Goal: Task Accomplishment & Management: Manage account settings

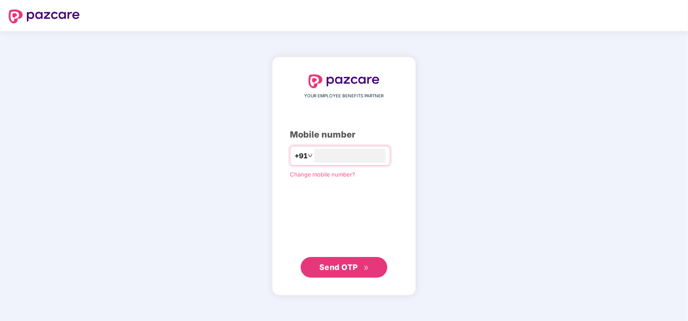
type input "**********"
click at [339, 267] on span "Send OTP" at bounding box center [338, 267] width 39 height 9
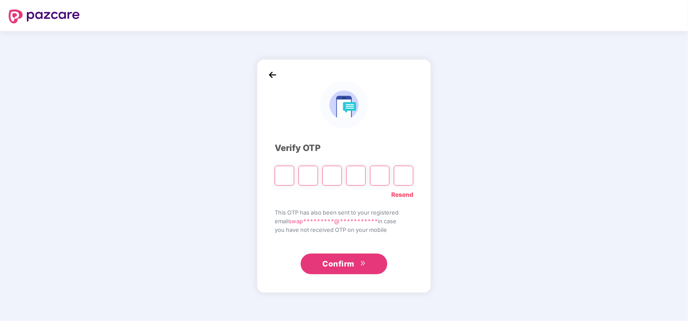
type input "*"
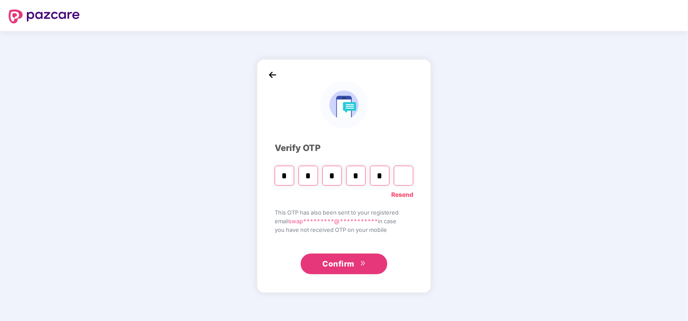
type input "*"
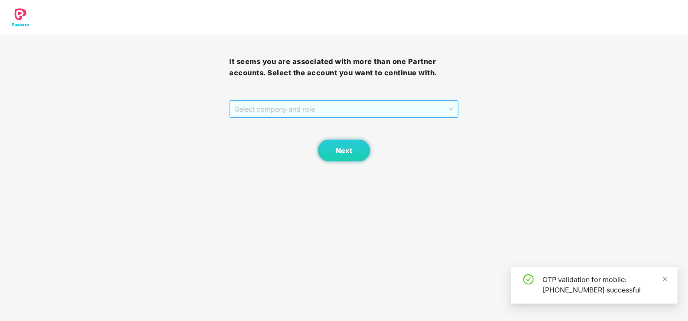
click at [298, 113] on span "Select company and role" at bounding box center [344, 109] width 218 height 16
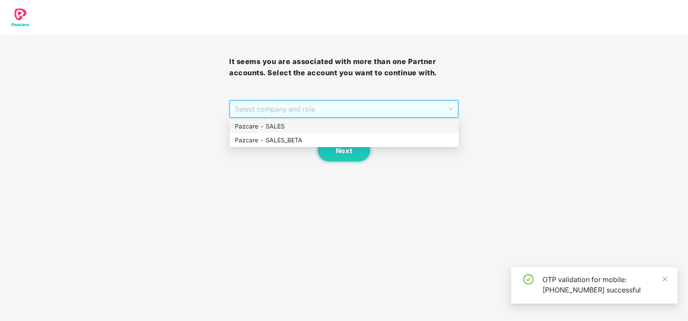
click at [278, 121] on div "Pazcare - SALES" at bounding box center [344, 127] width 229 height 14
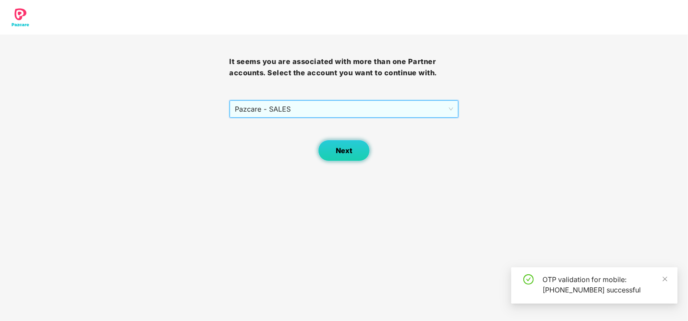
click at [340, 152] on span "Next" at bounding box center [344, 151] width 16 height 8
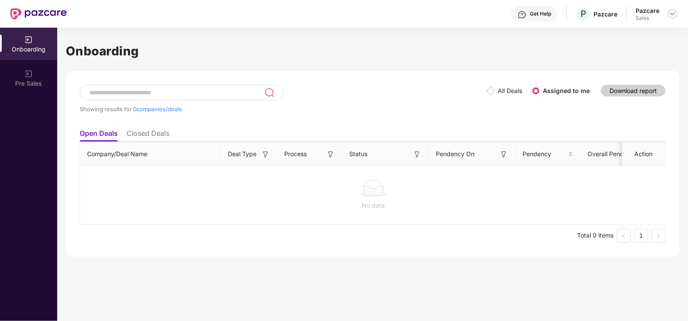
click at [670, 13] on img at bounding box center [672, 13] width 7 height 7
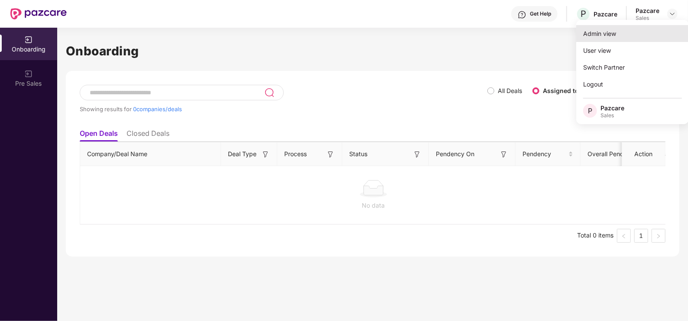
click at [624, 39] on div "Admin view" at bounding box center [632, 33] width 113 height 17
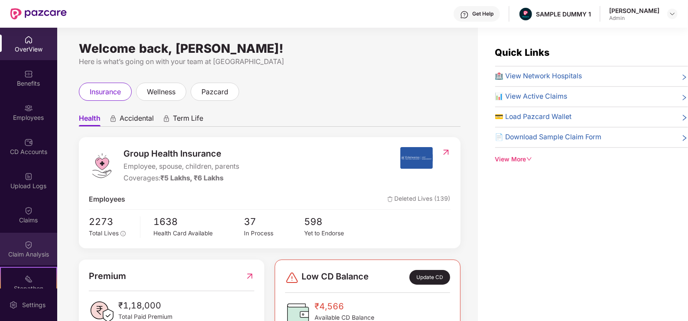
scroll to position [115, 0]
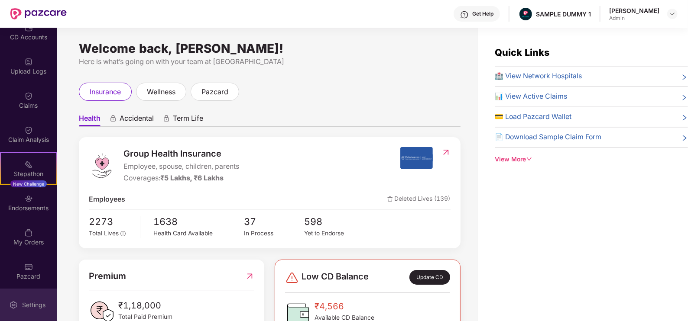
click at [30, 301] on div "Settings" at bounding box center [33, 305] width 29 height 9
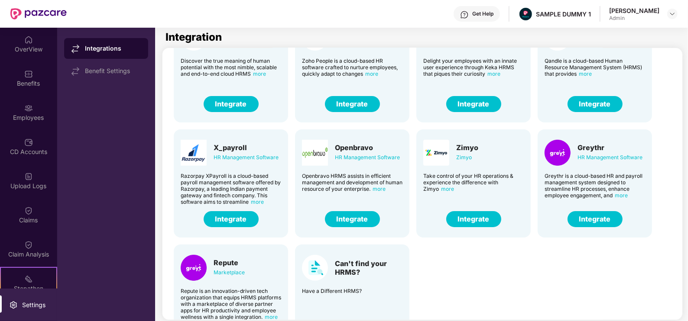
scroll to position [59, 0]
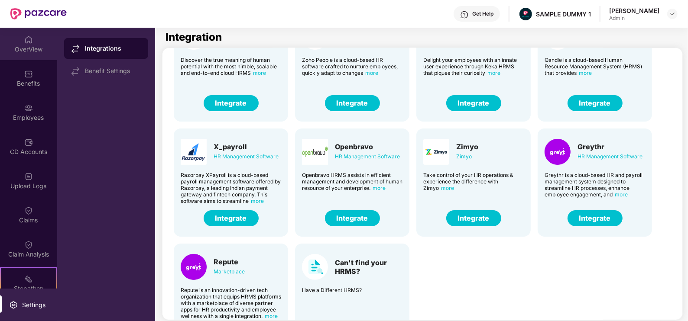
click at [30, 41] on img at bounding box center [28, 40] width 9 height 9
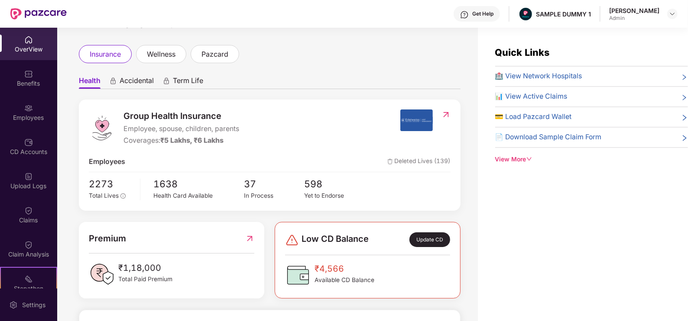
scroll to position [39, 0]
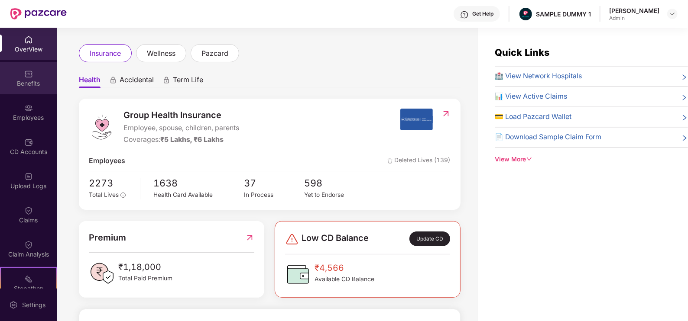
click at [28, 79] on div "Benefits" at bounding box center [28, 83] width 57 height 9
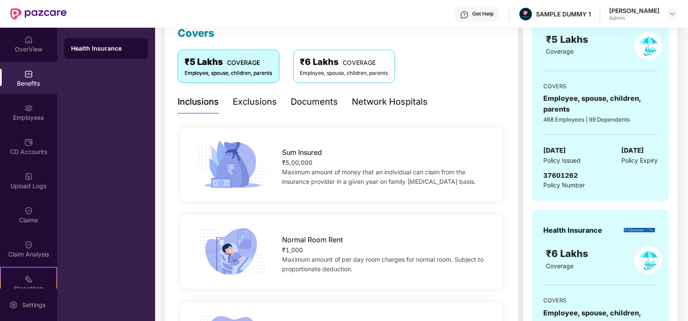
scroll to position [128, 0]
click at [312, 106] on div "Documents" at bounding box center [314, 102] width 47 height 13
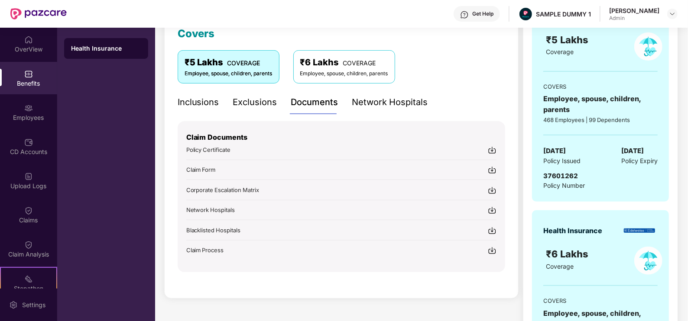
click at [386, 100] on div "Network Hospitals" at bounding box center [390, 102] width 76 height 13
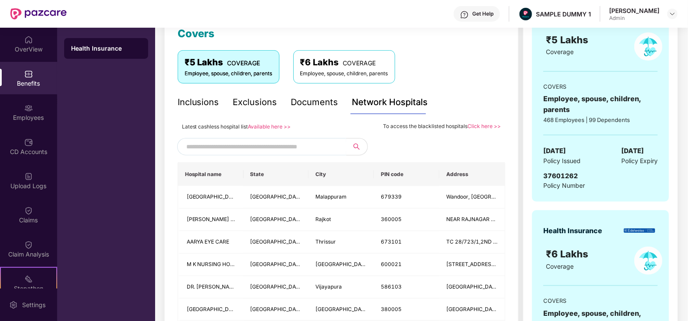
click at [230, 145] on input "text" at bounding box center [260, 146] width 148 height 13
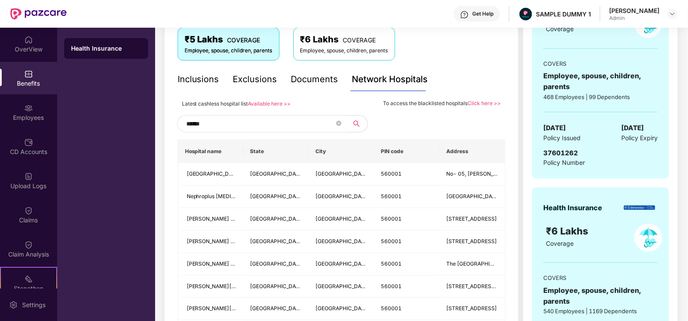
scroll to position [149, 0]
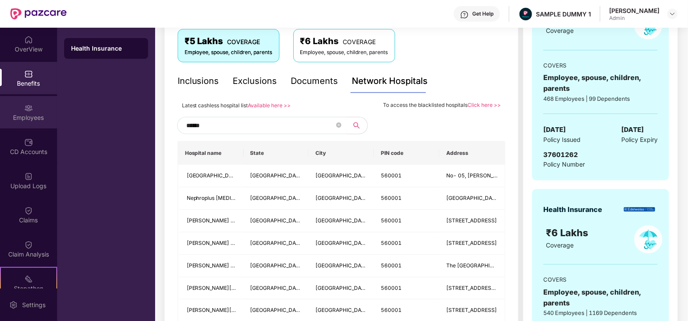
type input "******"
click at [26, 112] on img at bounding box center [28, 108] width 9 height 9
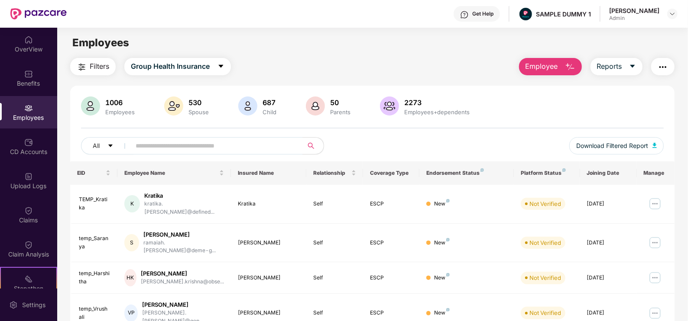
click at [543, 67] on span "Employee" at bounding box center [541, 66] width 32 height 11
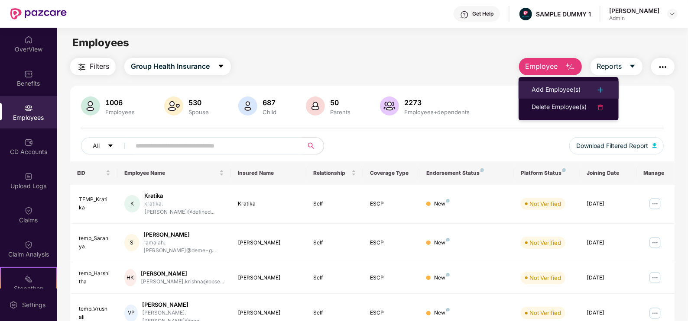
click at [542, 88] on div "Add Employee(s)" at bounding box center [556, 90] width 49 height 10
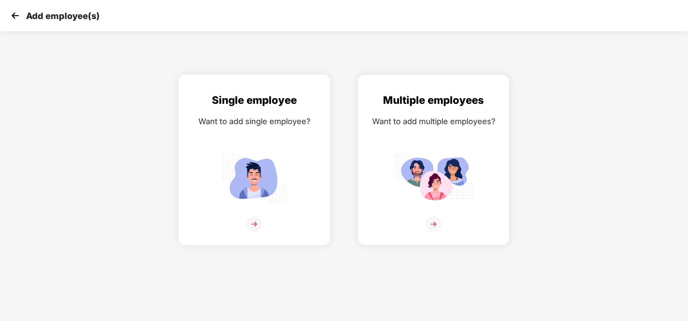
click at [259, 153] on img at bounding box center [254, 178] width 78 height 54
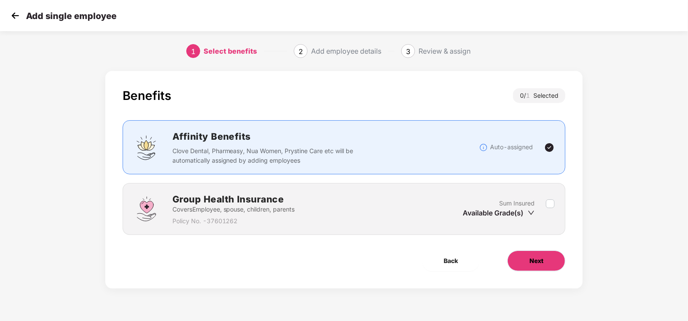
click at [519, 253] on button "Next" at bounding box center [536, 261] width 58 height 21
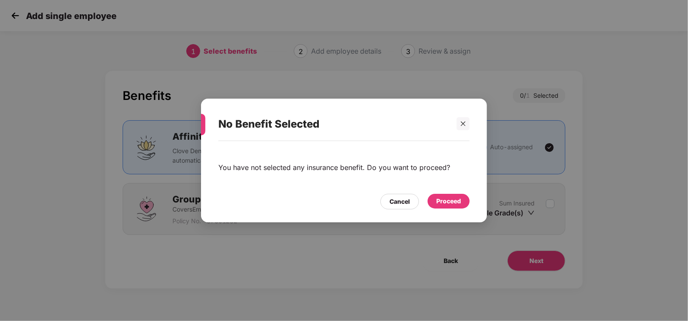
click at [453, 204] on div "Proceed" at bounding box center [448, 202] width 25 height 10
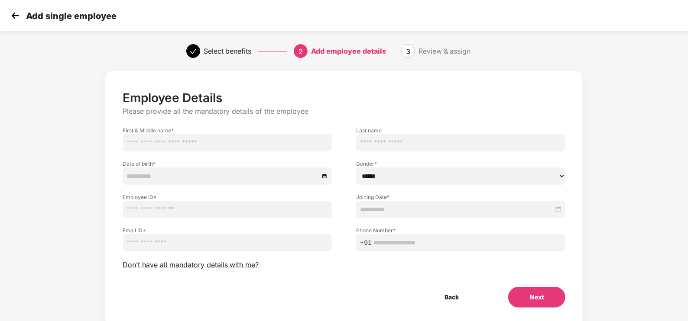
click at [12, 19] on img at bounding box center [15, 15] width 13 height 13
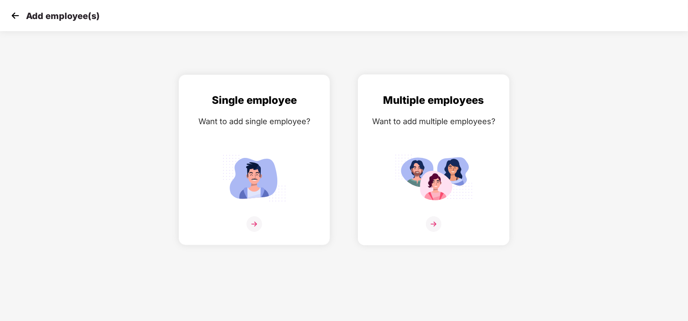
click at [440, 224] on img at bounding box center [434, 225] width 16 height 16
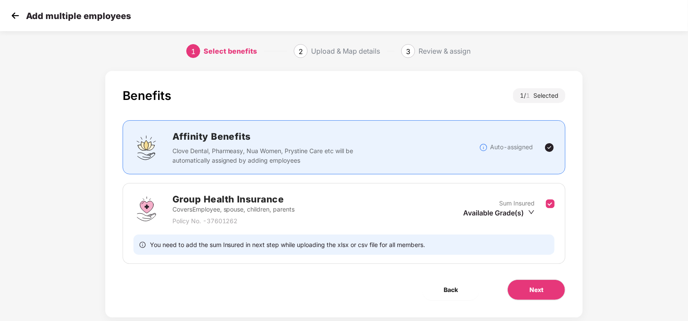
click at [16, 17] on img at bounding box center [15, 15] width 13 height 13
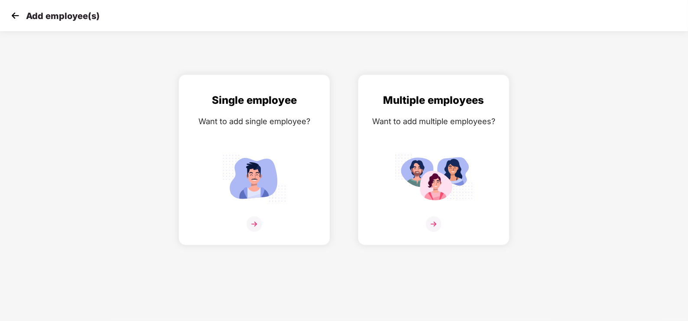
click at [16, 17] on img at bounding box center [15, 15] width 13 height 13
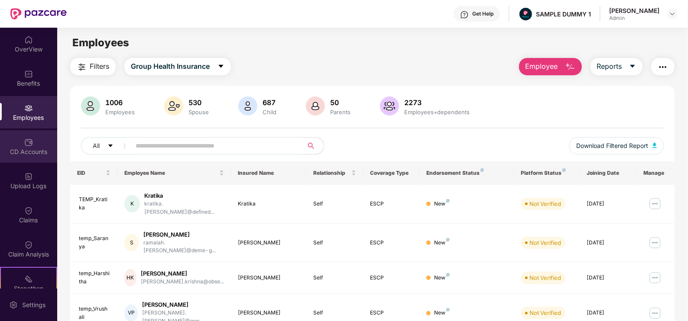
drag, startPoint x: 34, startPoint y: 150, endPoint x: 17, endPoint y: 146, distance: 17.3
click at [17, 146] on div "CD Accounts" at bounding box center [28, 146] width 57 height 32
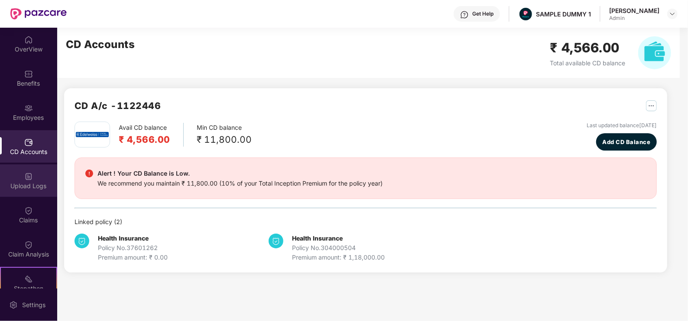
drag, startPoint x: 36, startPoint y: 179, endPoint x: 19, endPoint y: 181, distance: 16.9
click at [19, 181] on div "Upload Logs" at bounding box center [28, 181] width 57 height 32
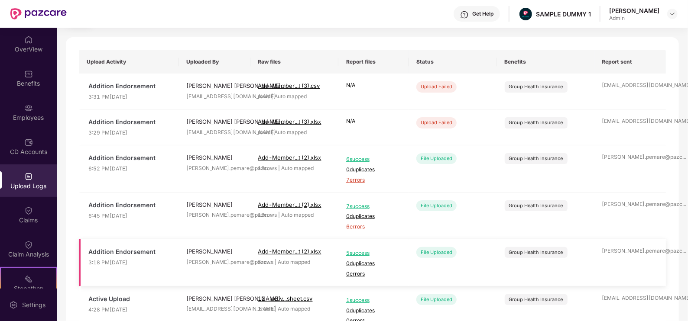
scroll to position [48, 0]
drag, startPoint x: 36, startPoint y: 197, endPoint x: 18, endPoint y: 221, distance: 29.7
click at [18, 221] on div "Claims" at bounding box center [28, 220] width 57 height 9
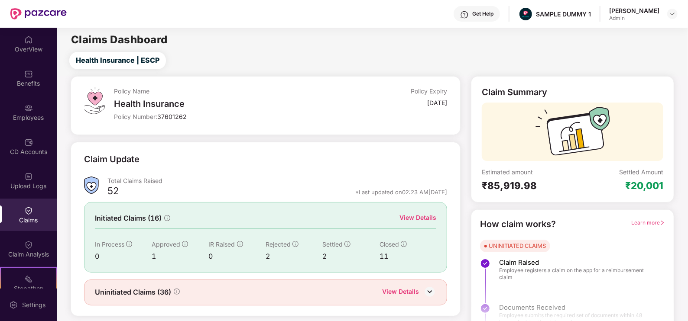
click at [413, 219] on div "View Details" at bounding box center [417, 218] width 37 height 10
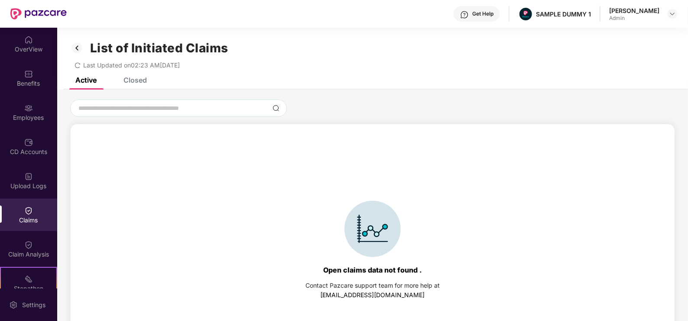
scroll to position [37, 0]
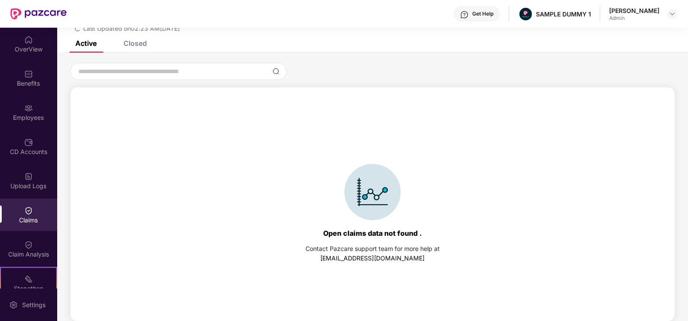
click at [139, 47] on div "Closed" at bounding box center [128, 43] width 36 height 19
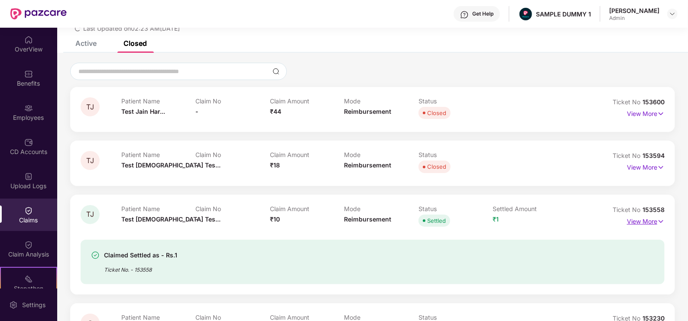
click at [652, 223] on p "View More" at bounding box center [646, 221] width 38 height 12
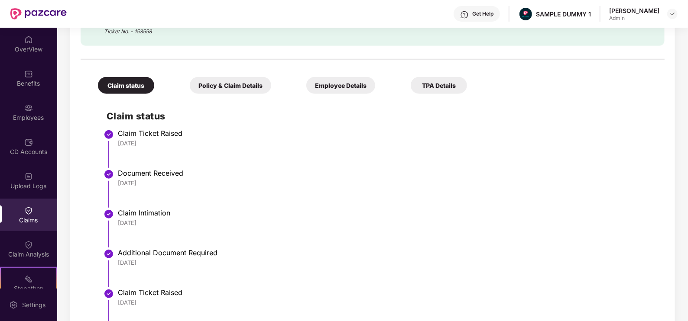
scroll to position [303, 0]
click at [215, 91] on div "Policy & Claim Details" at bounding box center [230, 85] width 81 height 17
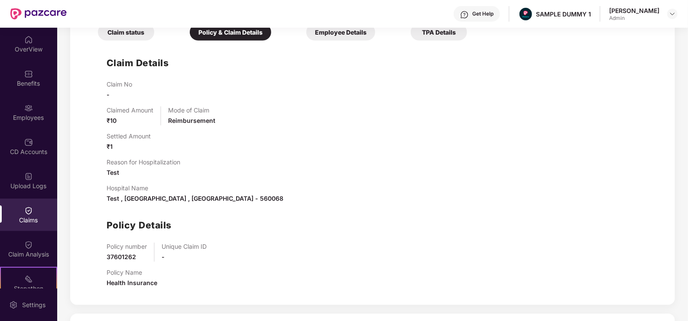
scroll to position [357, 0]
click at [338, 34] on div "Employee Details" at bounding box center [340, 31] width 69 height 17
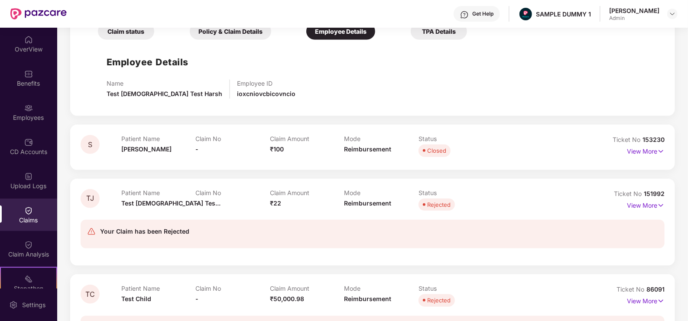
click at [435, 30] on div "TPA Details" at bounding box center [439, 31] width 56 height 17
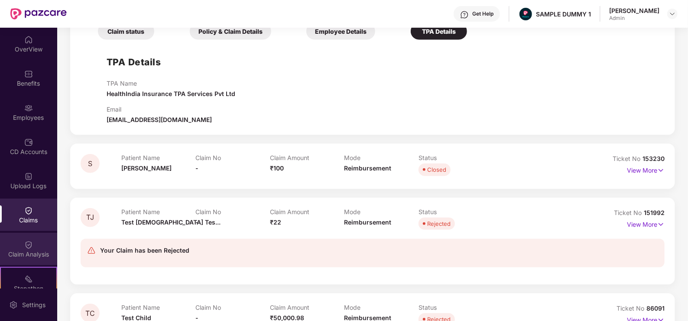
click at [28, 247] on img at bounding box center [28, 245] width 9 height 9
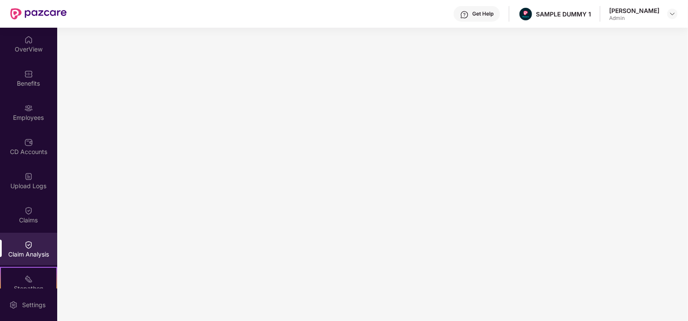
scroll to position [115, 0]
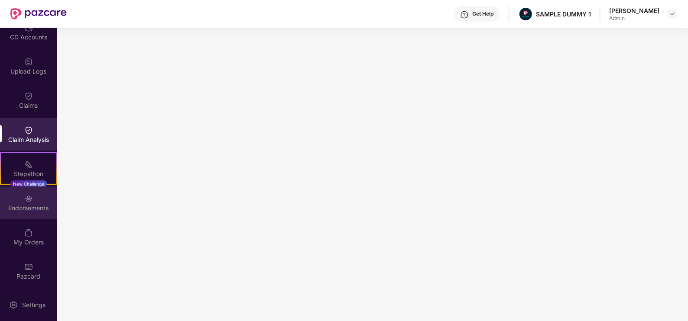
click at [17, 213] on div "Endorsements" at bounding box center [28, 203] width 57 height 32
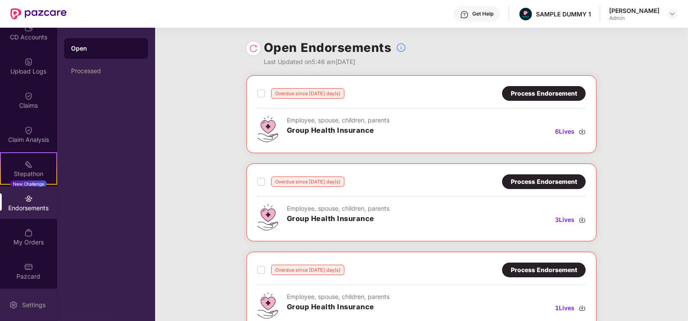
click at [34, 303] on div "Settings" at bounding box center [33, 305] width 29 height 9
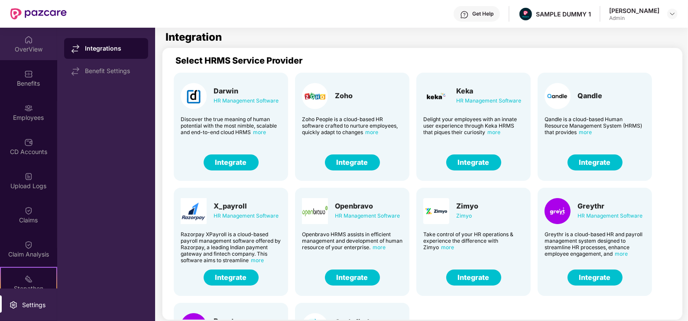
click at [32, 41] on div "OverView" at bounding box center [28, 44] width 57 height 32
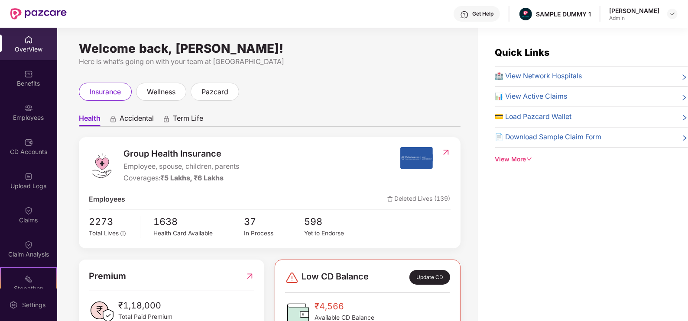
click at [28, 50] on div "OverView" at bounding box center [28, 49] width 57 height 9
